Goal: Information Seeking & Learning: Find specific fact

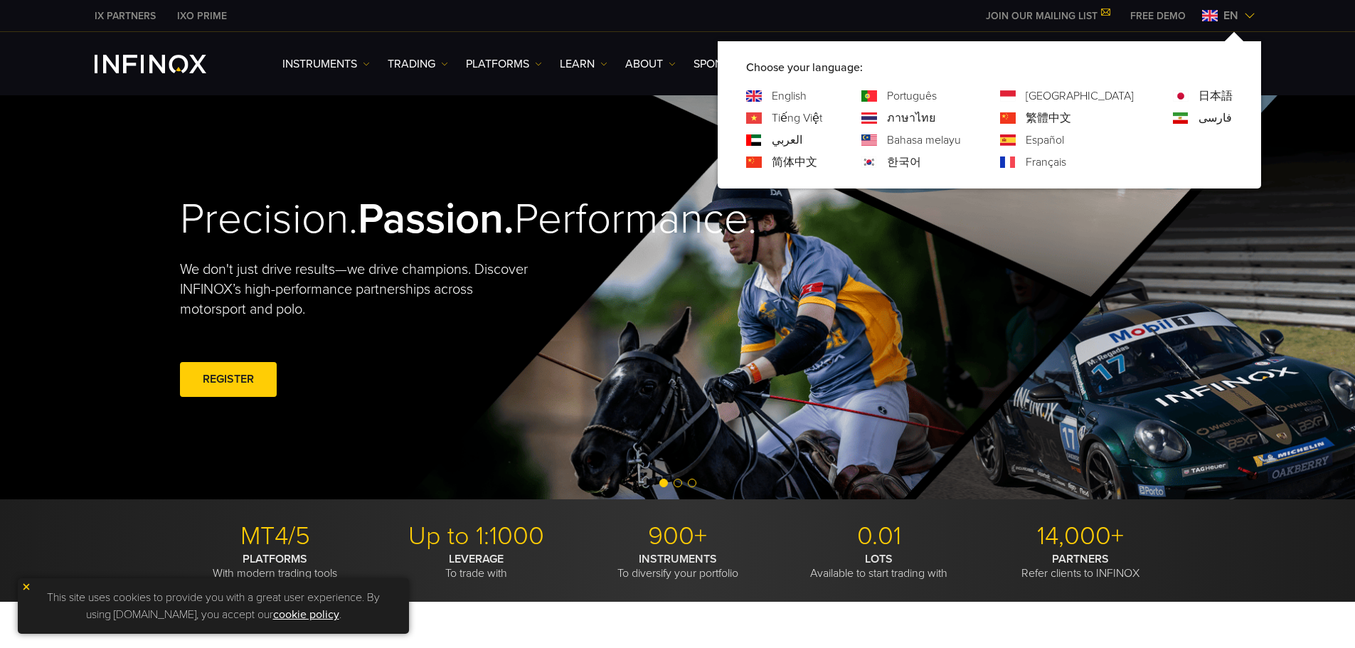
click at [1249, 16] on img at bounding box center [1249, 15] width 11 height 11
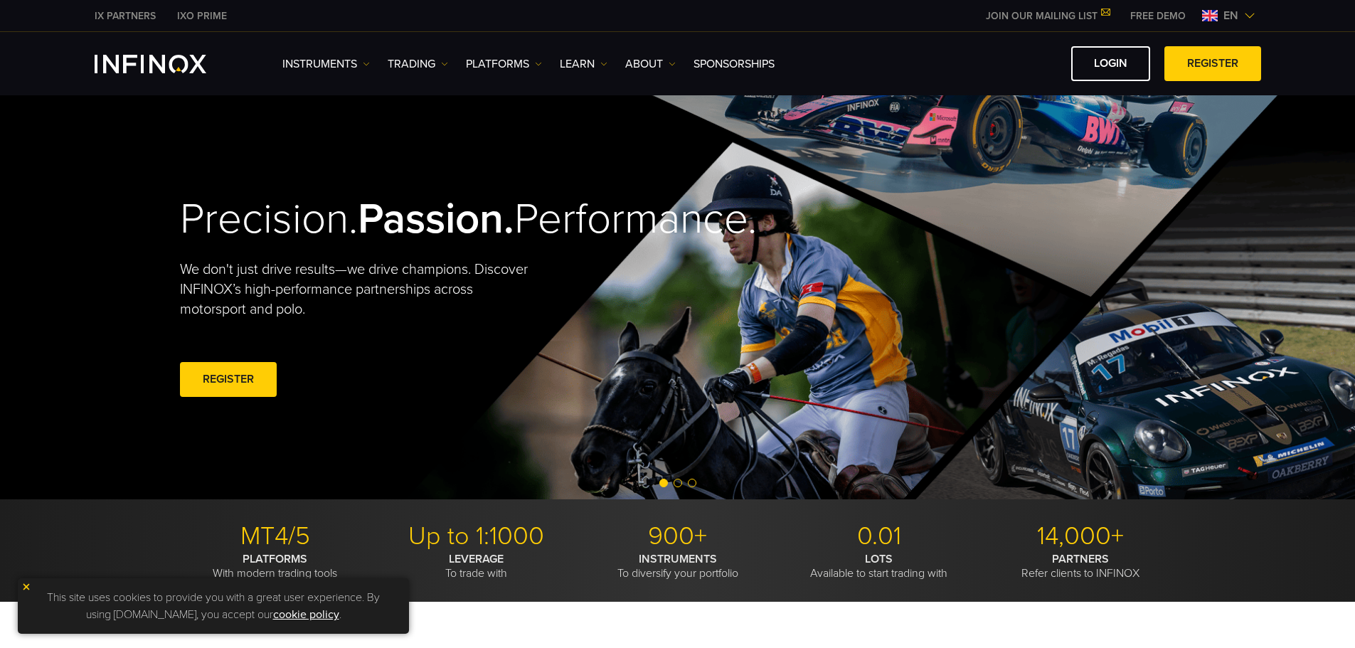
click at [1249, 16] on img at bounding box center [1249, 15] width 11 height 11
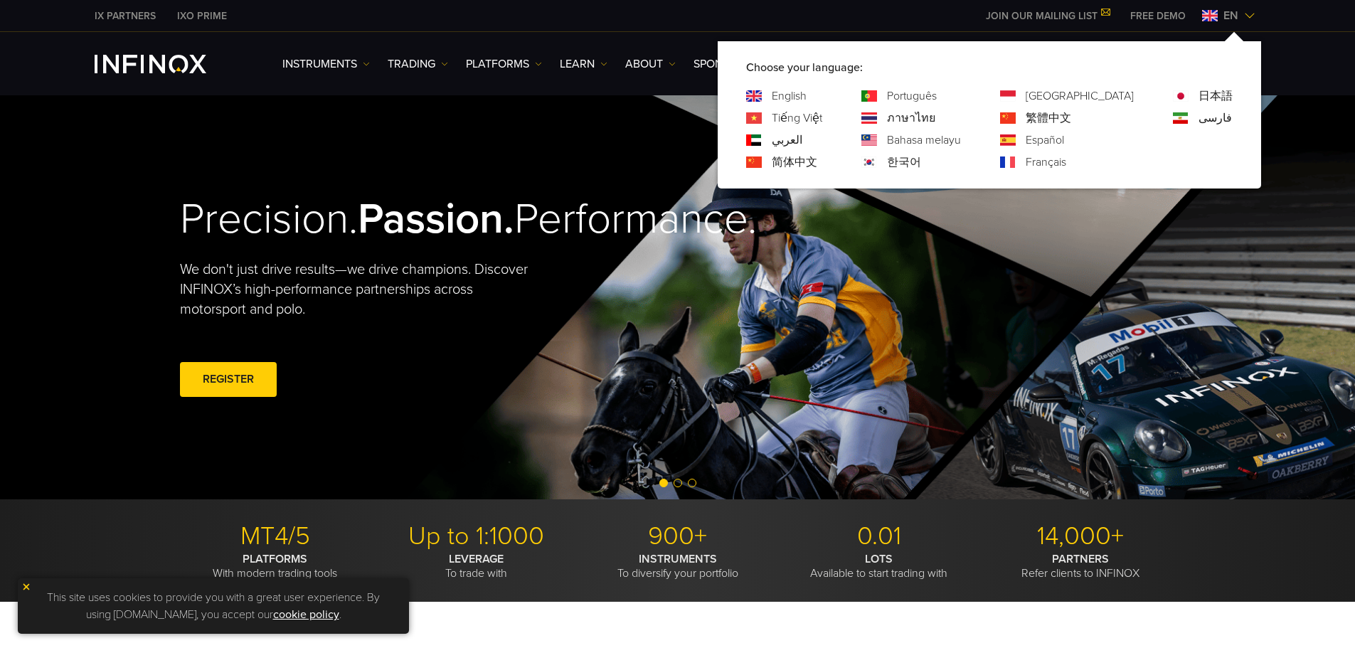
click at [921, 162] on link "한국어" at bounding box center [904, 162] width 34 height 17
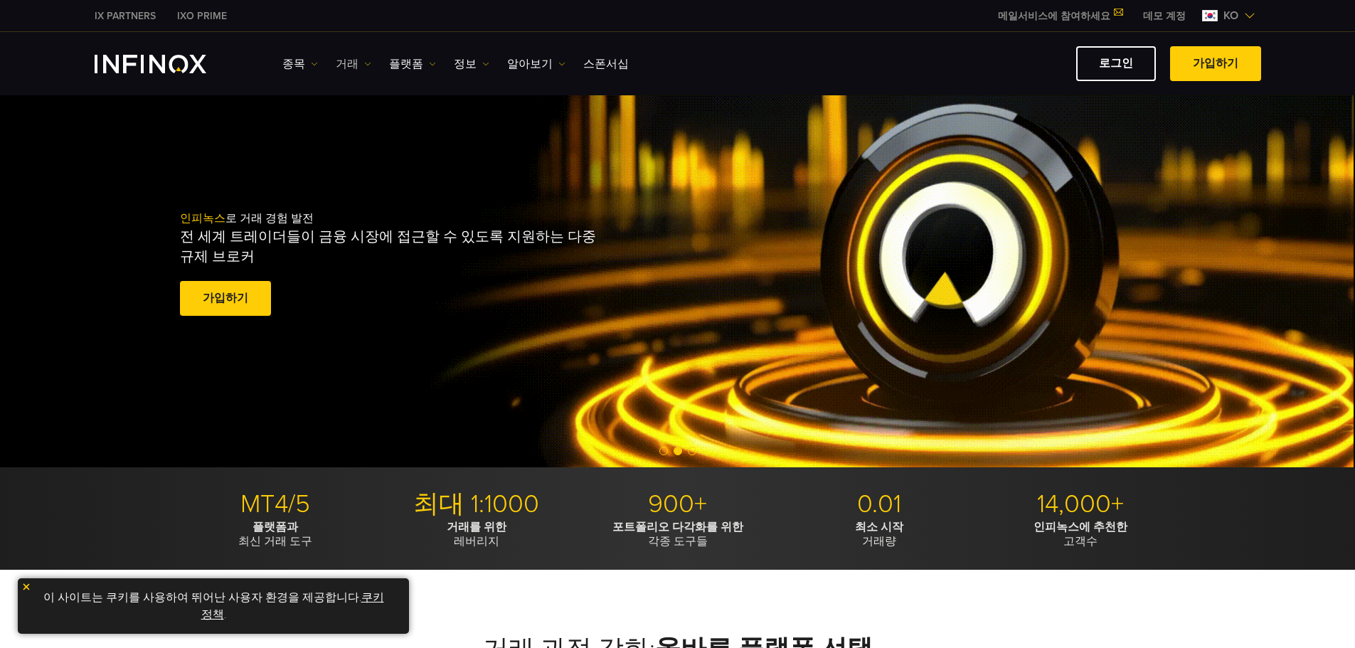
click at [345, 64] on link "거래" at bounding box center [354, 63] width 36 height 17
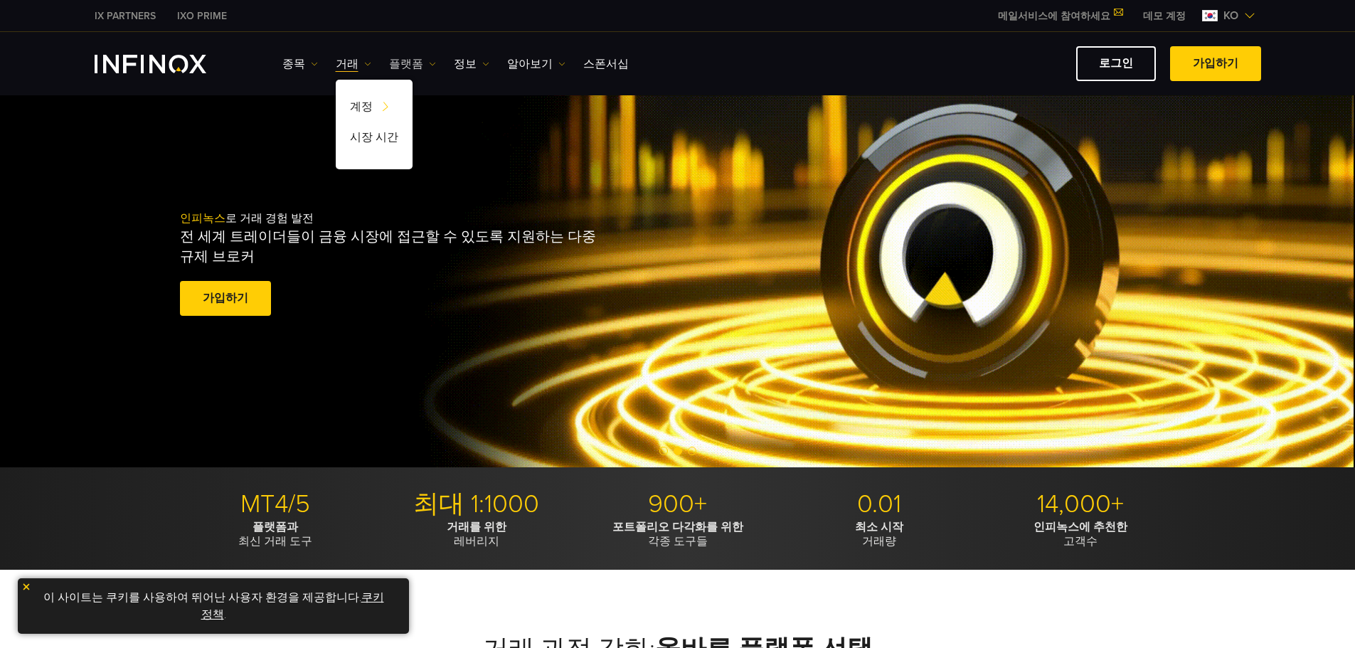
click at [394, 65] on link "플랫폼" at bounding box center [412, 63] width 47 height 17
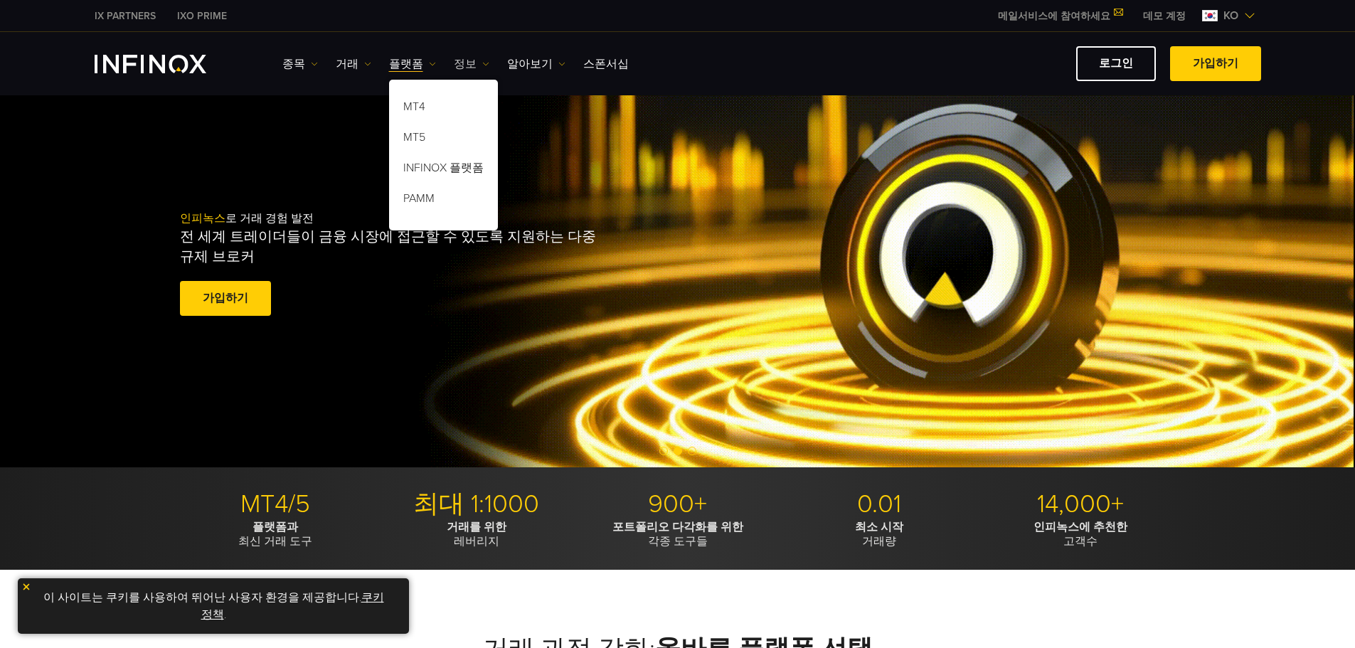
click at [454, 68] on link "정보" at bounding box center [472, 63] width 36 height 17
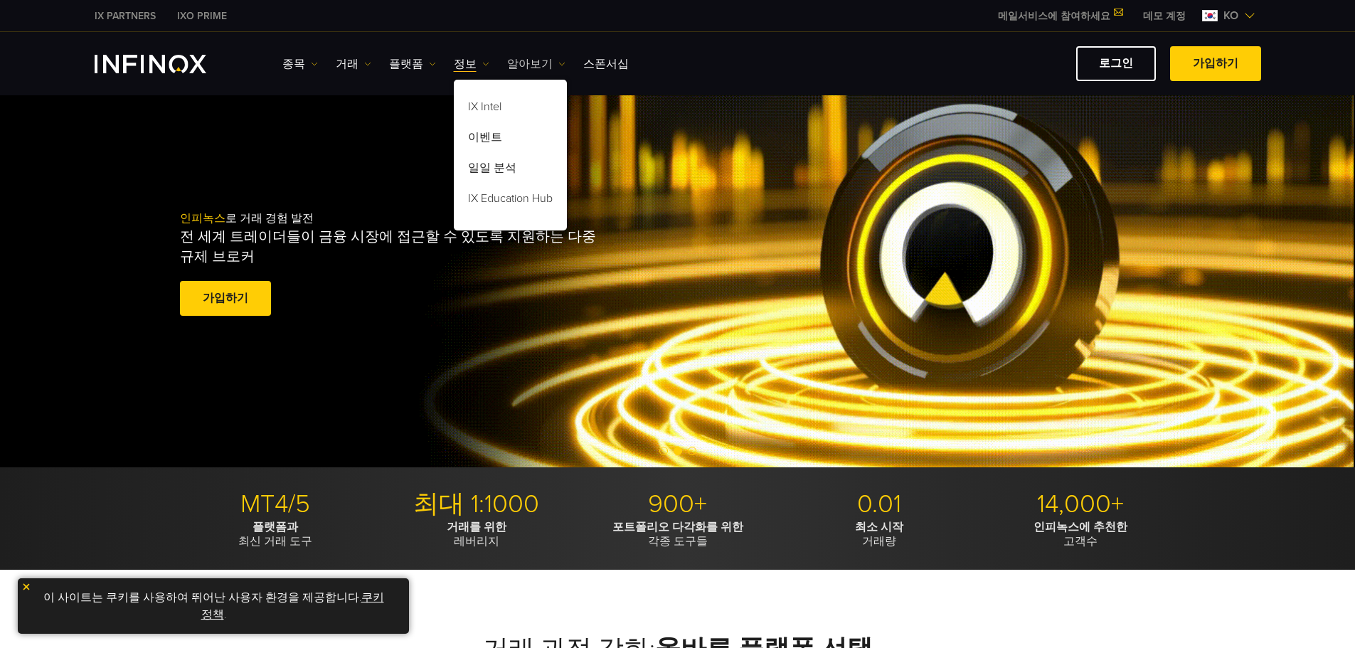
click at [513, 68] on link "알아보기" at bounding box center [536, 63] width 58 height 17
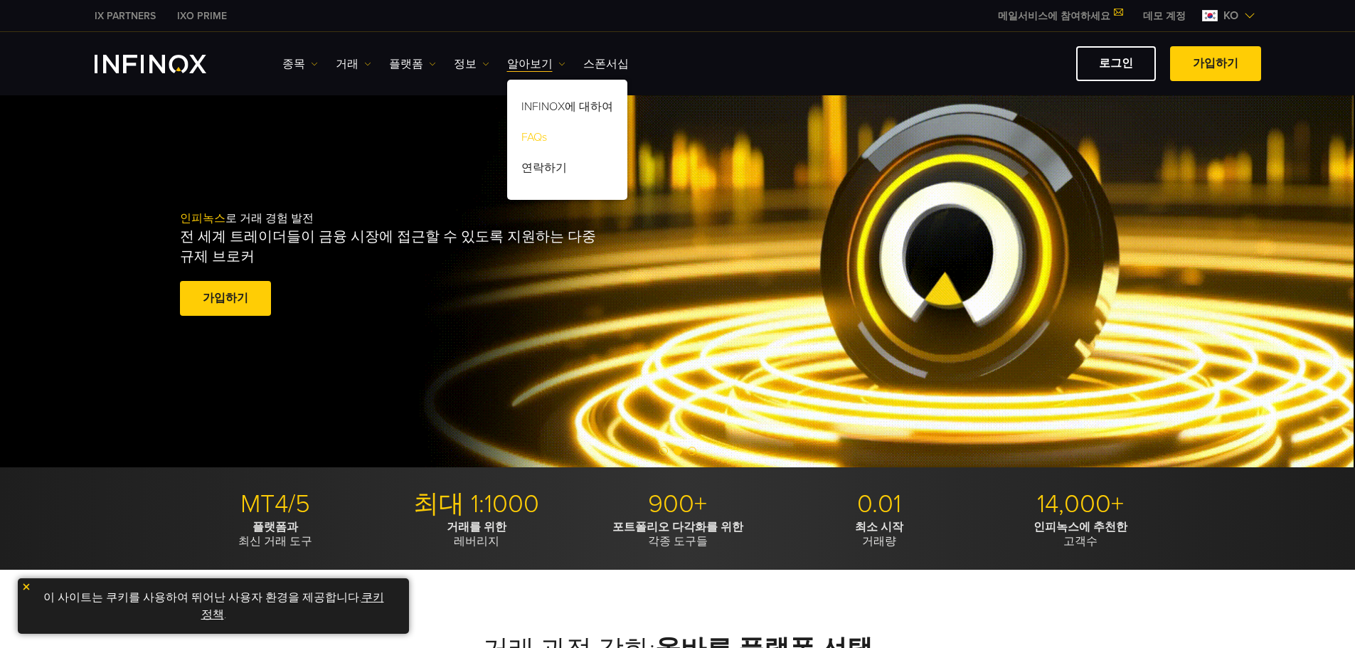
click at [521, 134] on link "FAQs" at bounding box center [567, 140] width 120 height 31
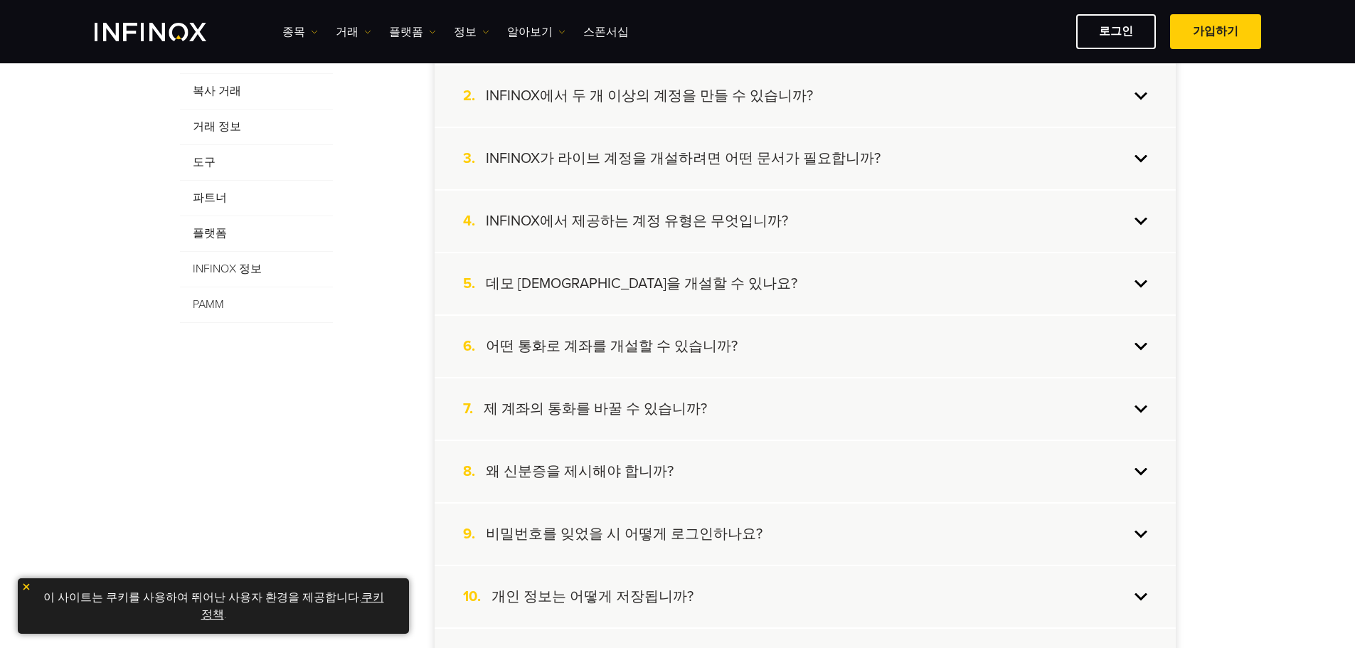
scroll to position [427, 0]
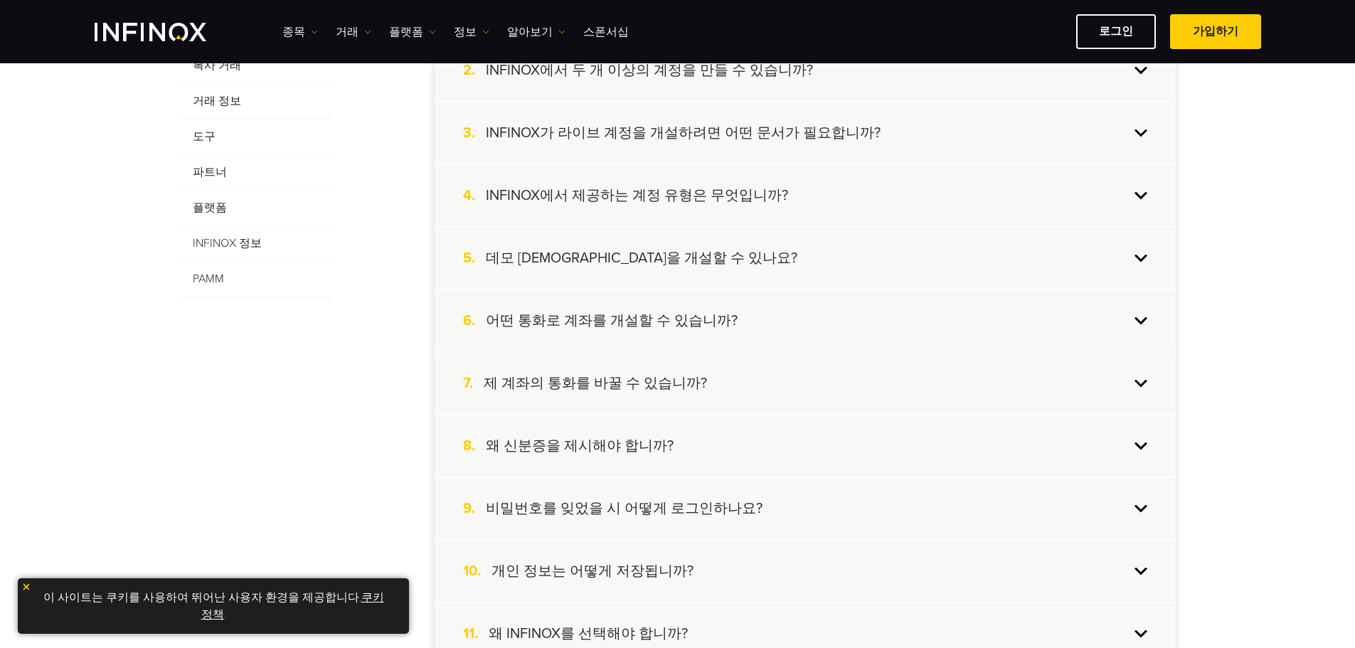
click at [646, 322] on h4 "어떤 통화로 계좌를 개설할 수 있습니까?" at bounding box center [612, 321] width 252 height 18
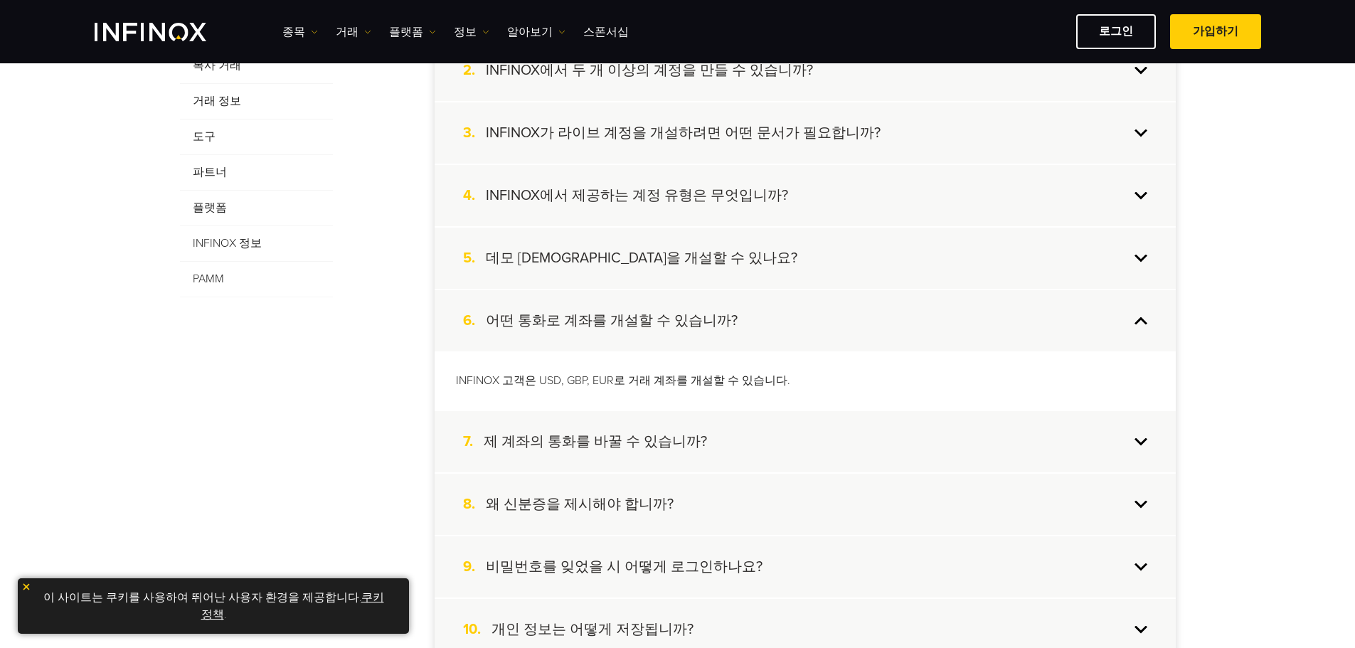
click at [637, 438] on h4 "제 계좌의 통화를 바꿀 수 있습니까?" at bounding box center [595, 442] width 223 height 18
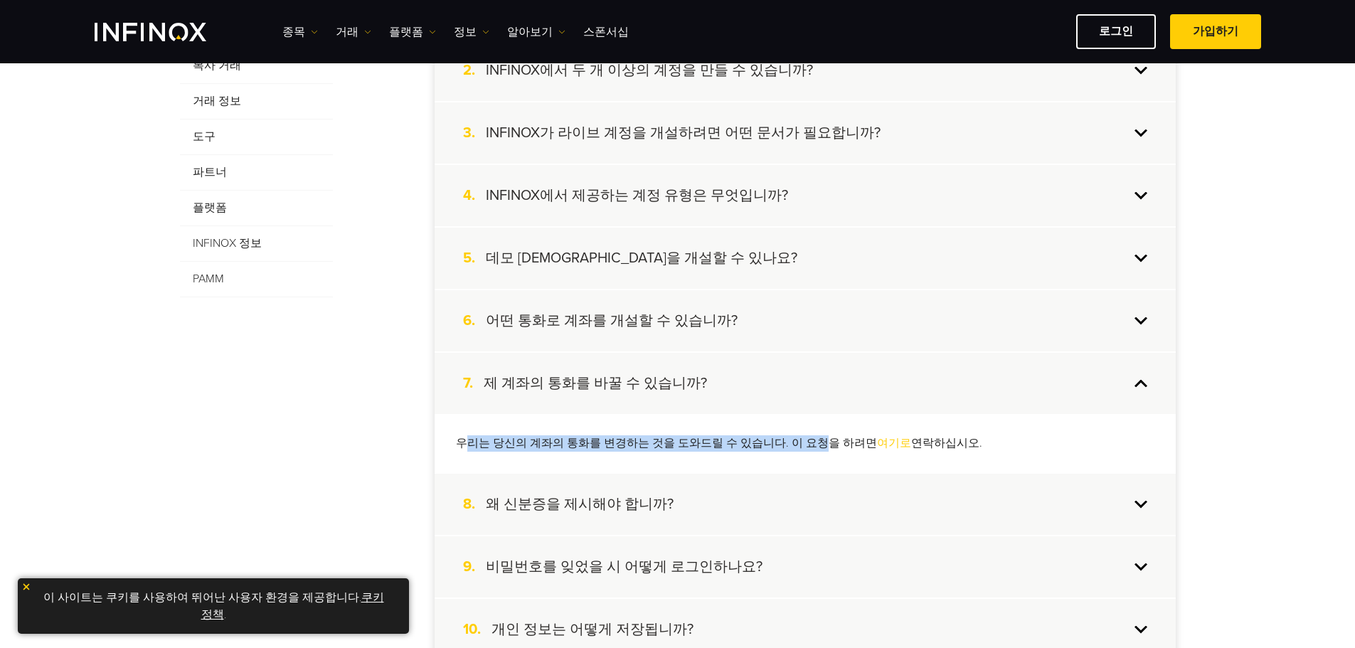
drag, startPoint x: 470, startPoint y: 443, endPoint x: 808, endPoint y: 457, distance: 338.2
click at [807, 457] on div "우리는 당신의 계좌의 통화를 변경하는 것을 도와드릴 수 있습니다. 이 요청을 하려면 여기로 연락하십시오." at bounding box center [805, 443] width 741 height 59
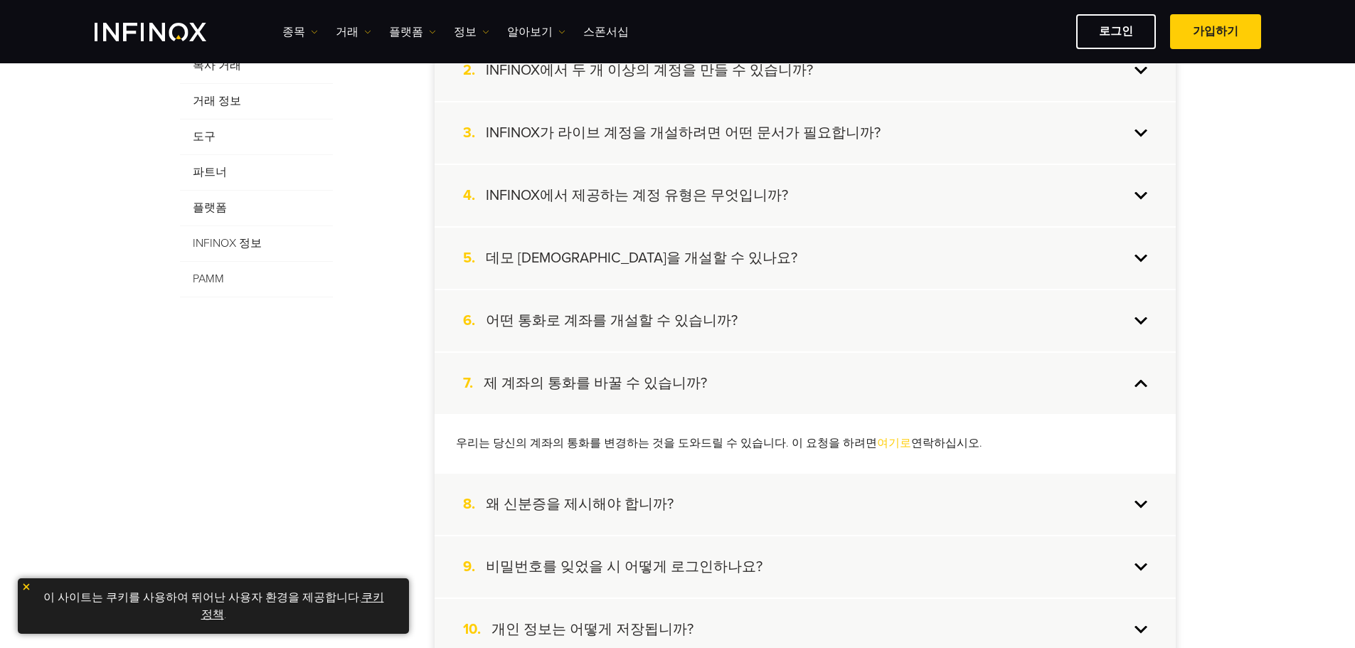
click at [647, 499] on h4 "왜 신분증을 제시해야 합니까?" at bounding box center [580, 504] width 188 height 18
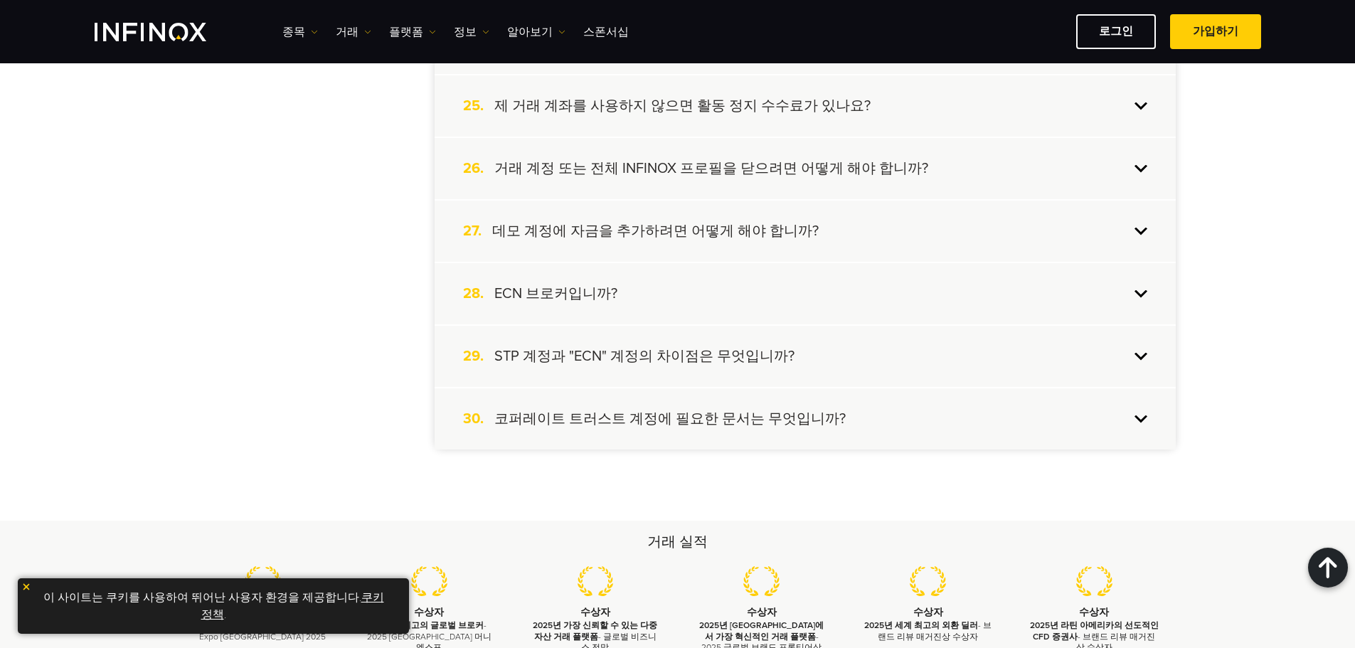
scroll to position [1921, 0]
